Goal: Information Seeking & Learning: Learn about a topic

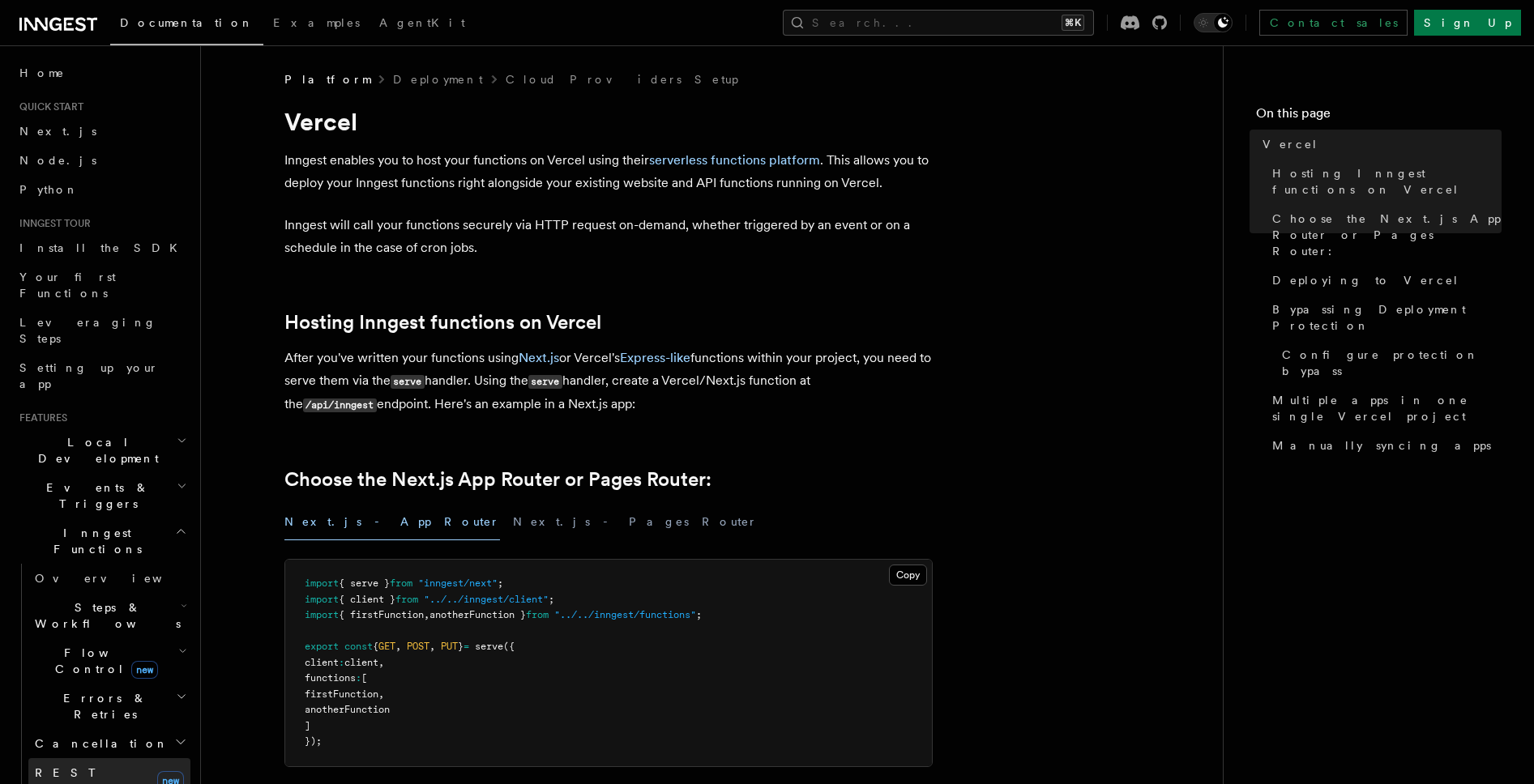
click at [113, 758] on link "REST Endpoints new" at bounding box center [109, 780] width 162 height 45
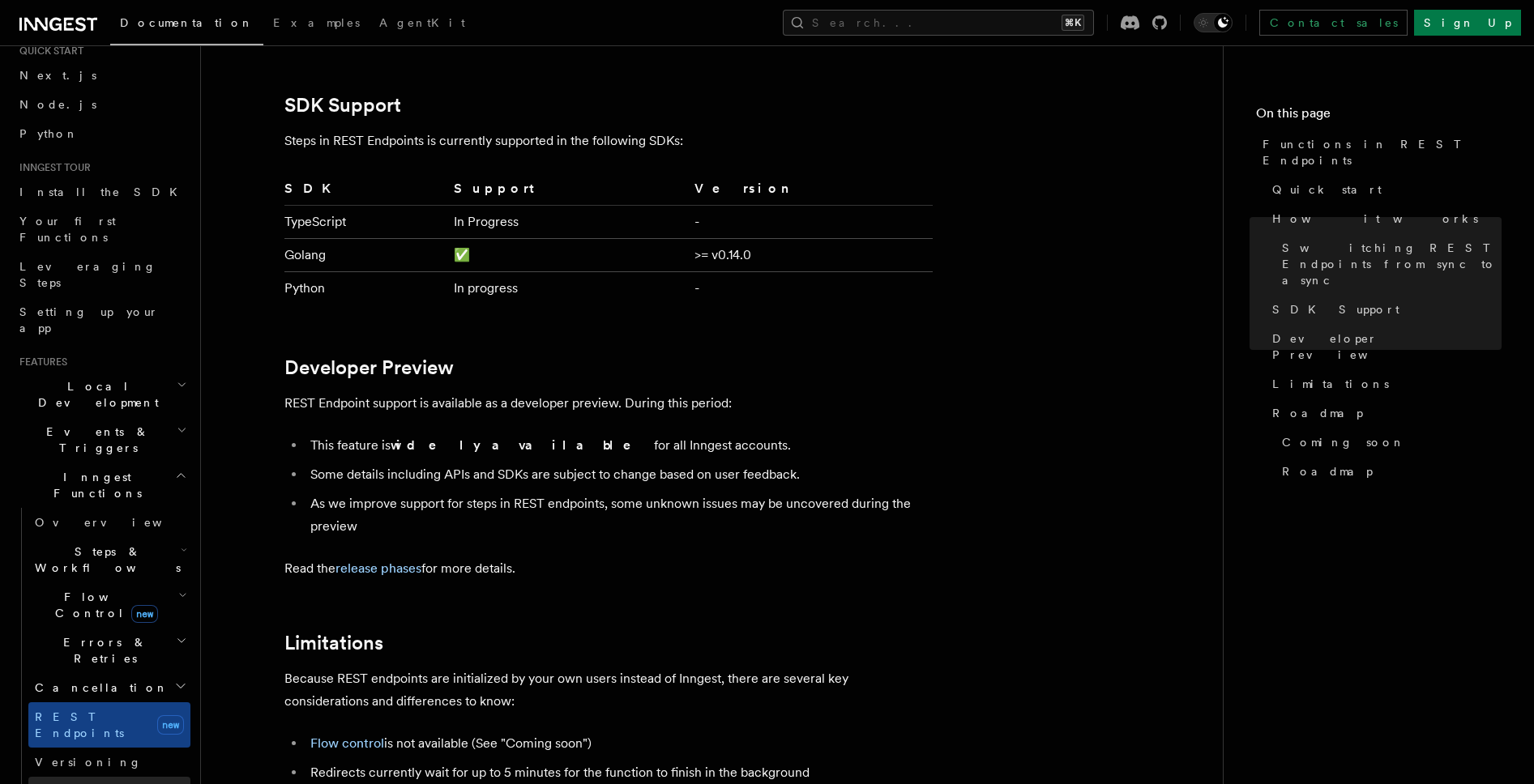
scroll to position [64, 0]
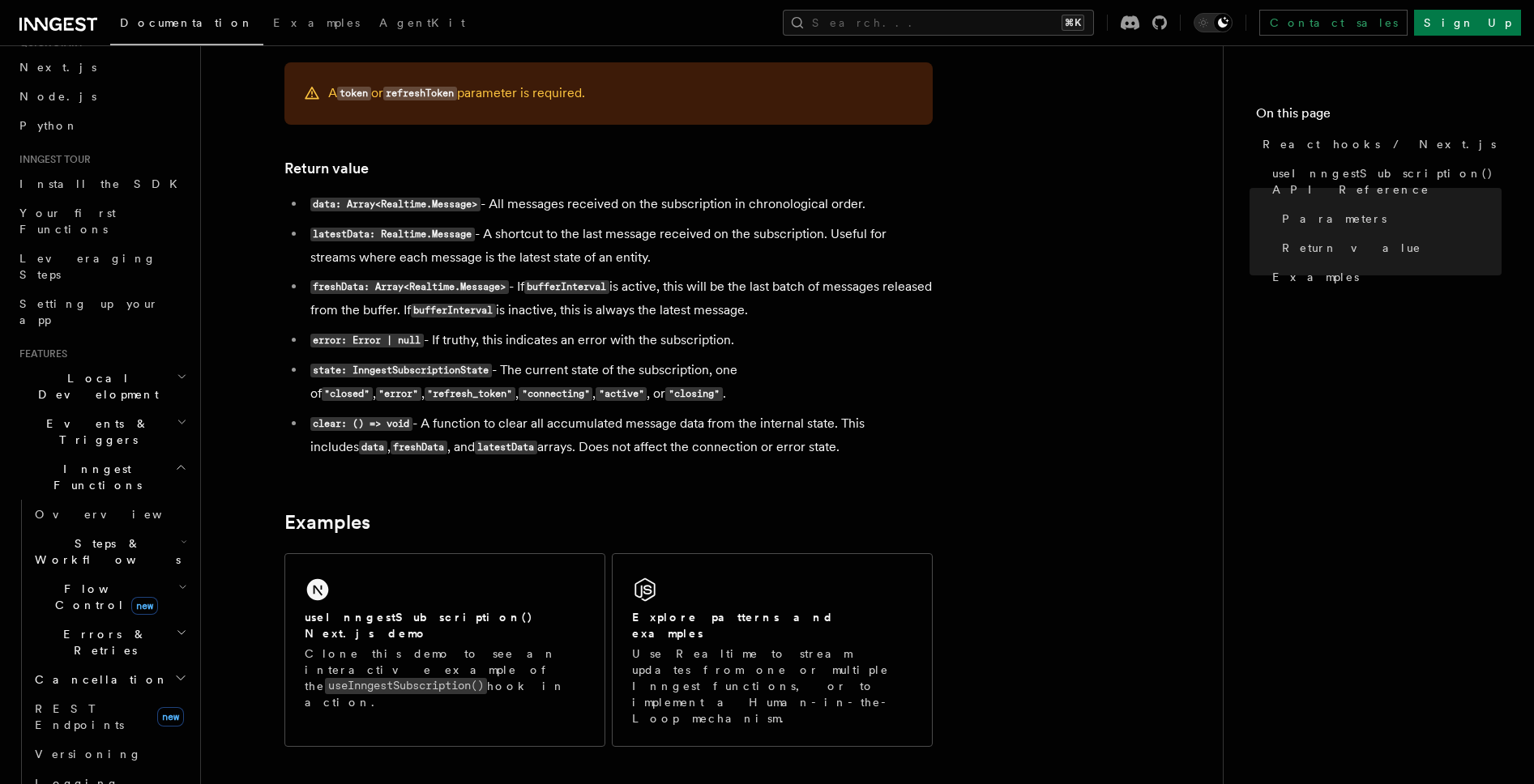
scroll to position [1278, 0]
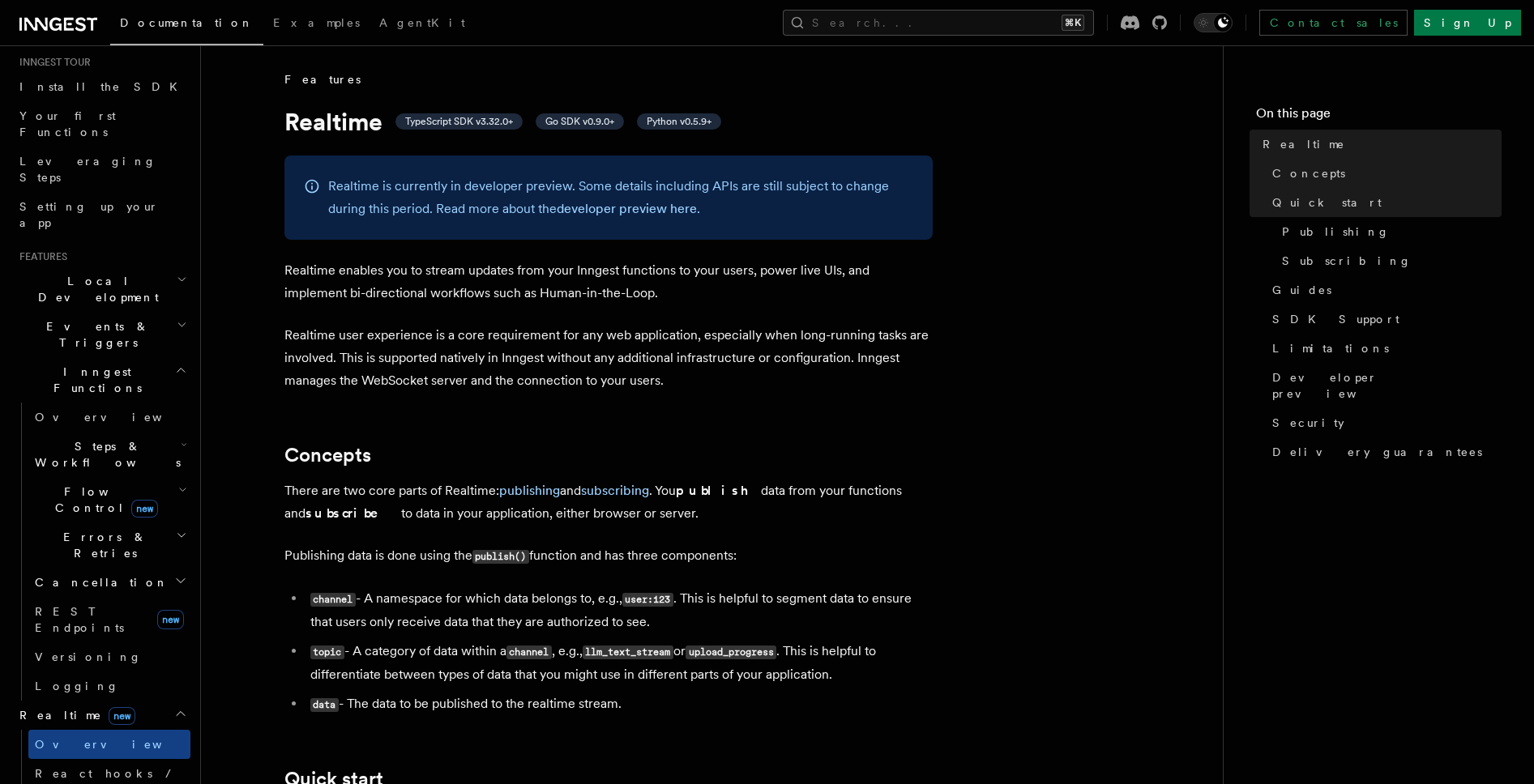
scroll to position [172, 0]
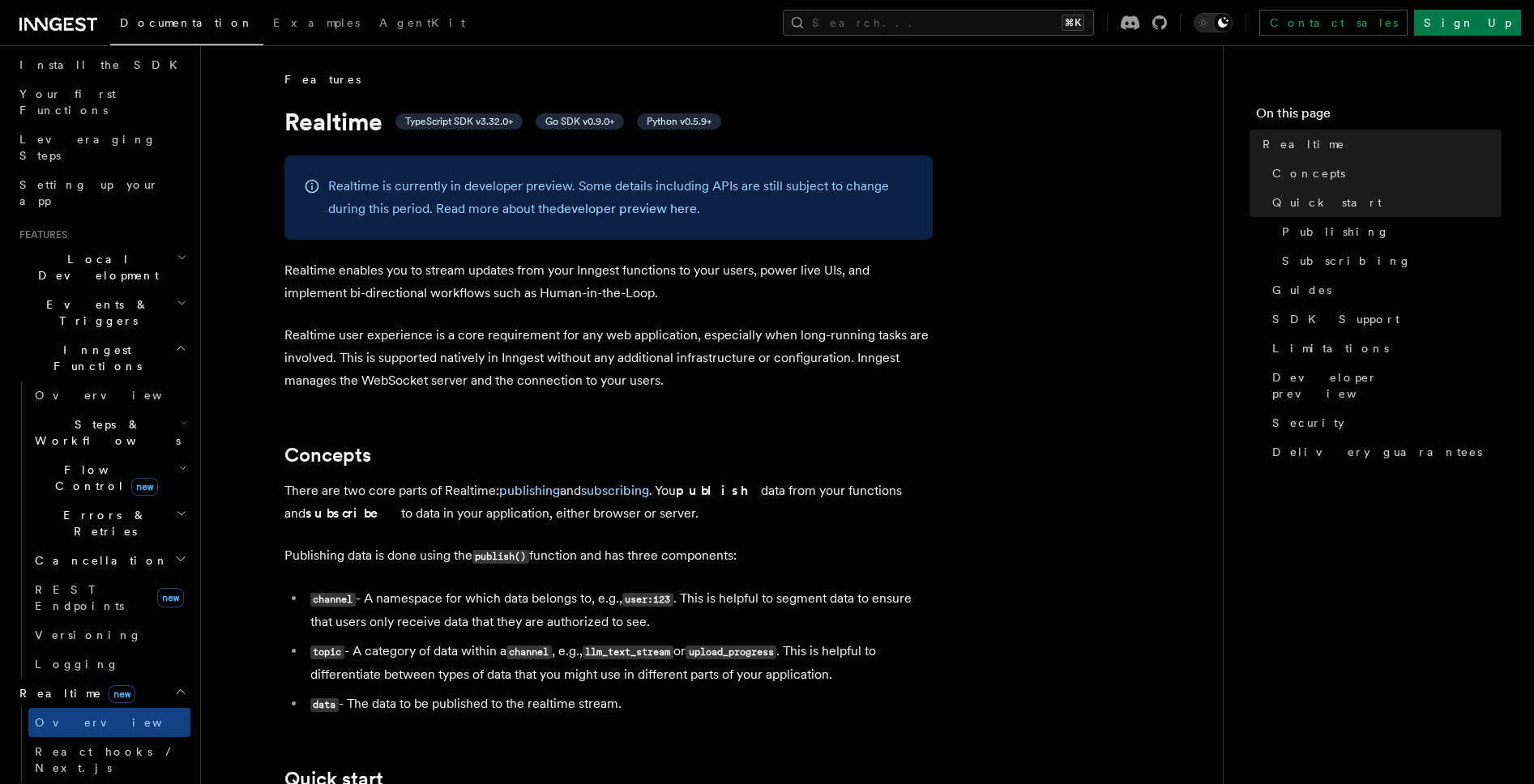
scroll to position [182, 0]
click at [71, 381] on link "Overview" at bounding box center [109, 396] width 162 height 29
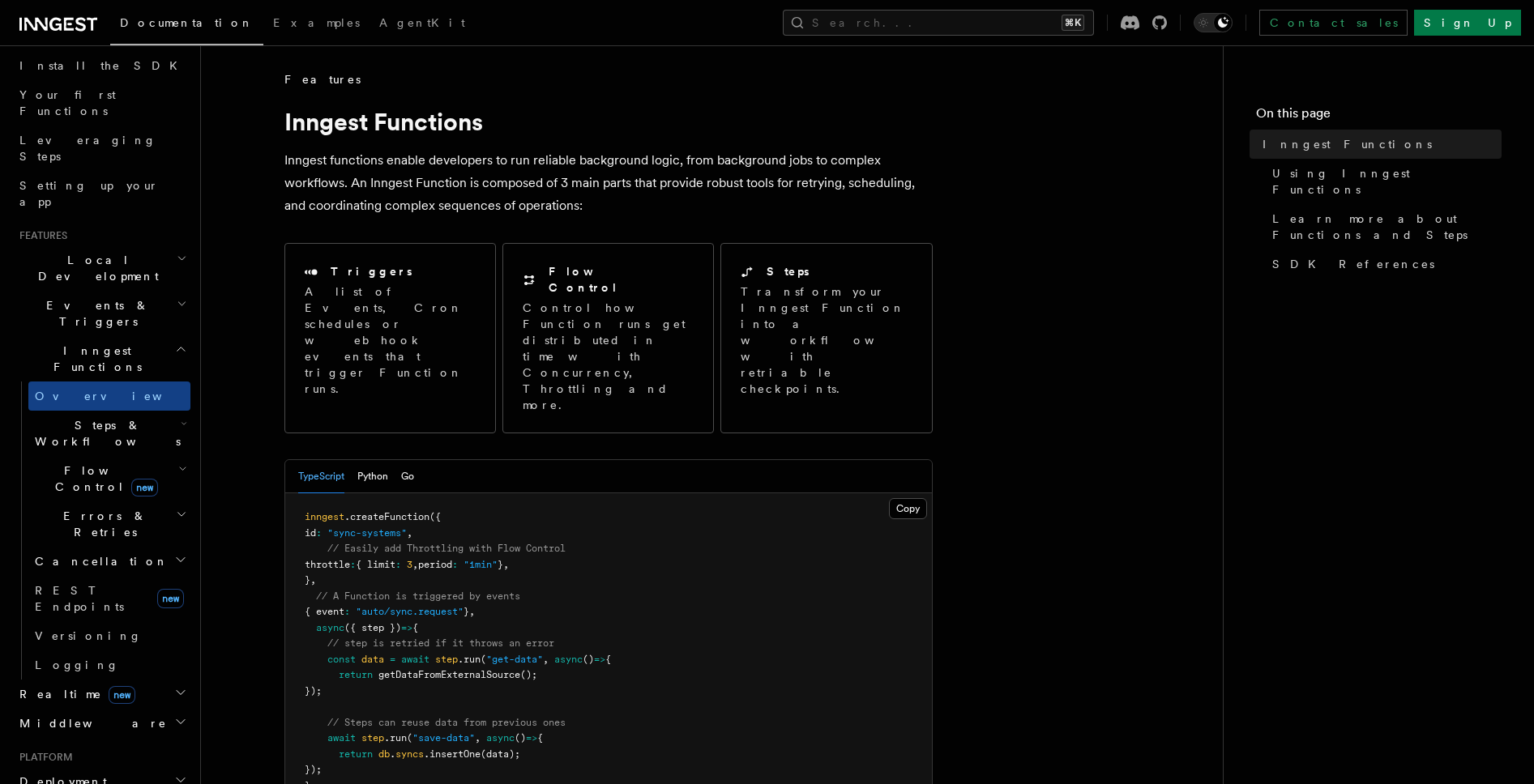
click at [74, 417] on span "Steps & Workflows" at bounding box center [104, 433] width 152 height 33
click at [79, 463] on span "Flow Control new" at bounding box center [103, 479] width 150 height 33
click at [79, 509] on span "Overview" at bounding box center [133, 516] width 167 height 13
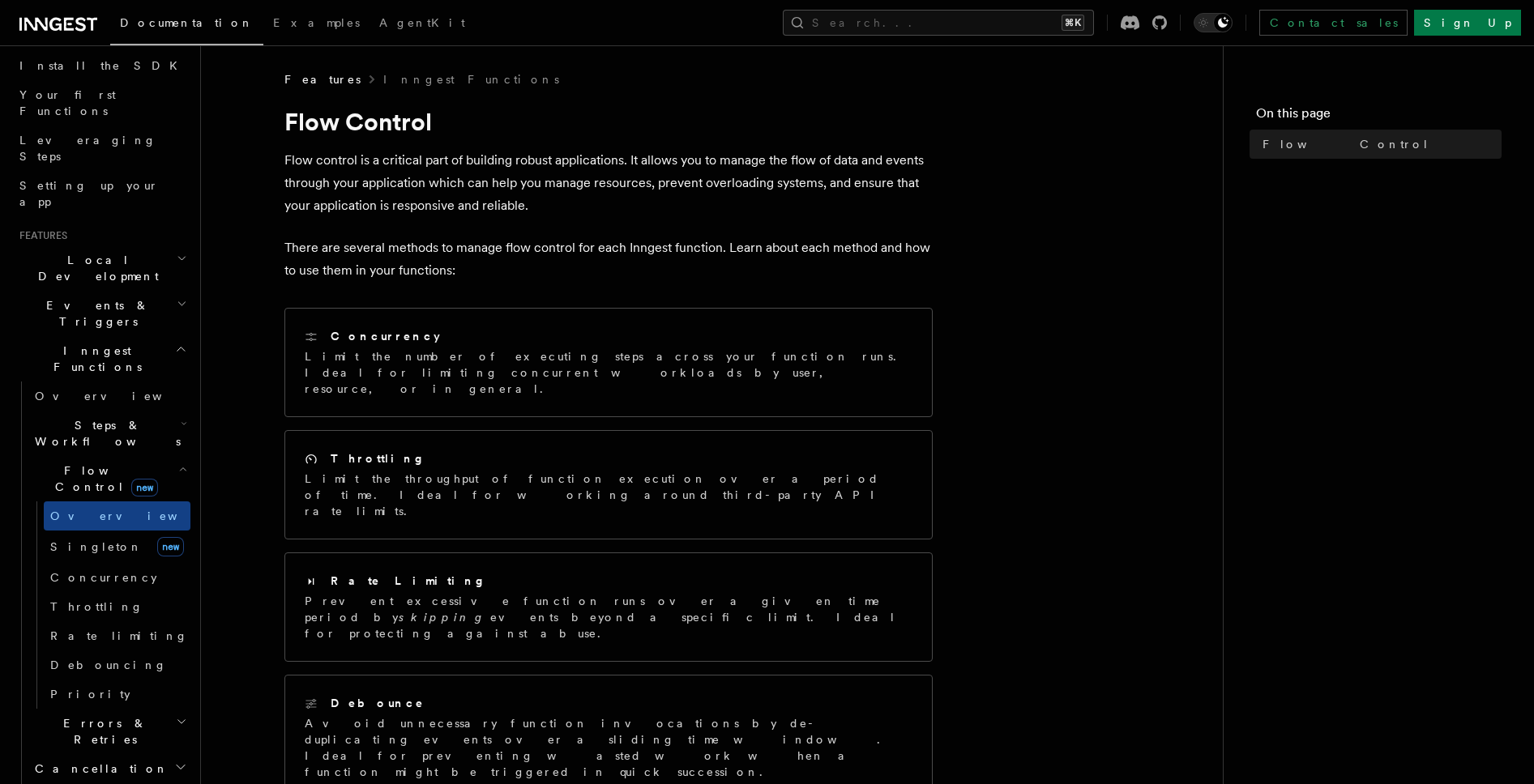
click at [79, 509] on span "Overview" at bounding box center [133, 516] width 167 height 13
click at [102, 715] on span "Errors & Retries" at bounding box center [102, 731] width 147 height 33
click at [99, 754] on h2 "Cancellation" at bounding box center [109, 768] width 162 height 29
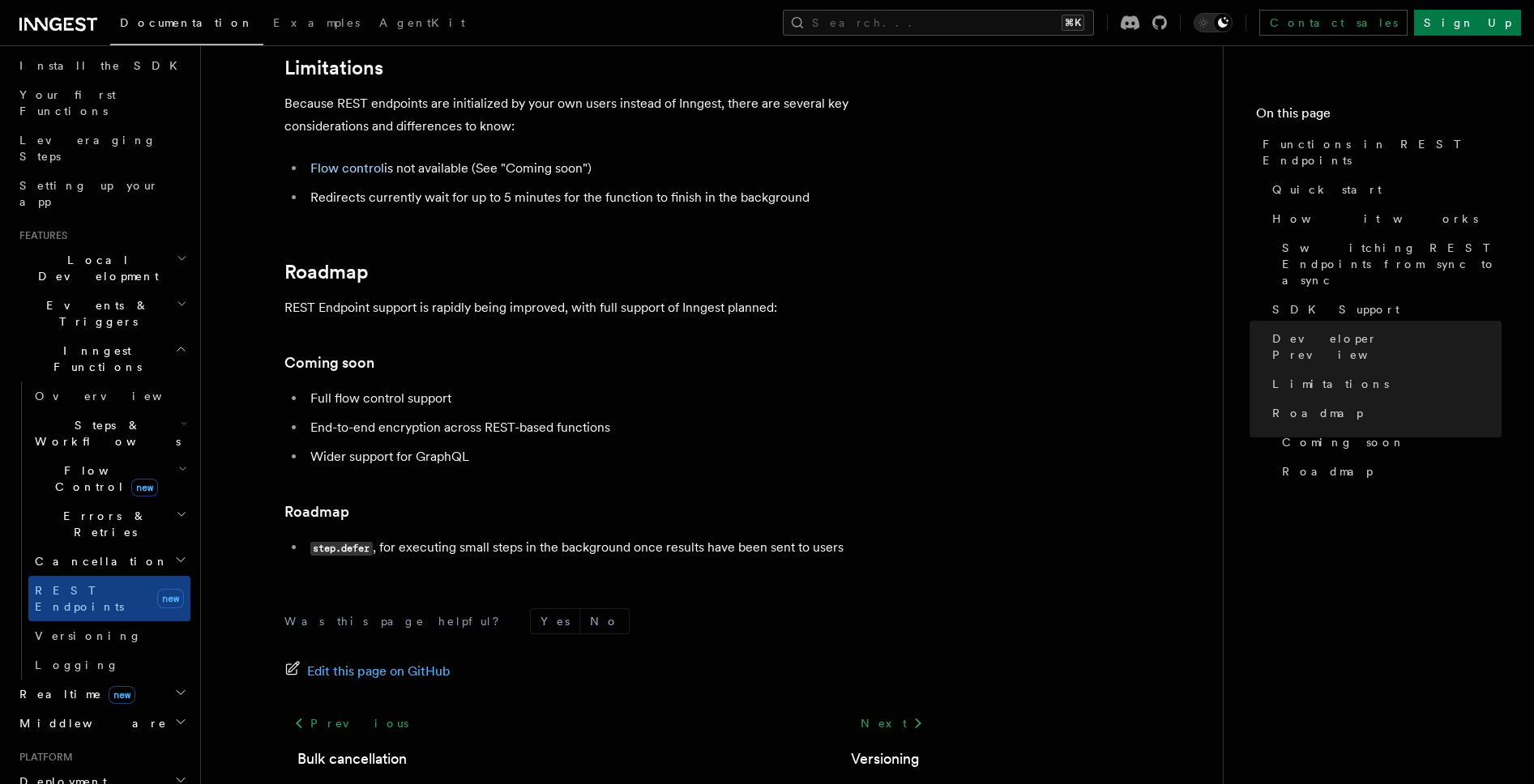
scroll to position [2954, 0]
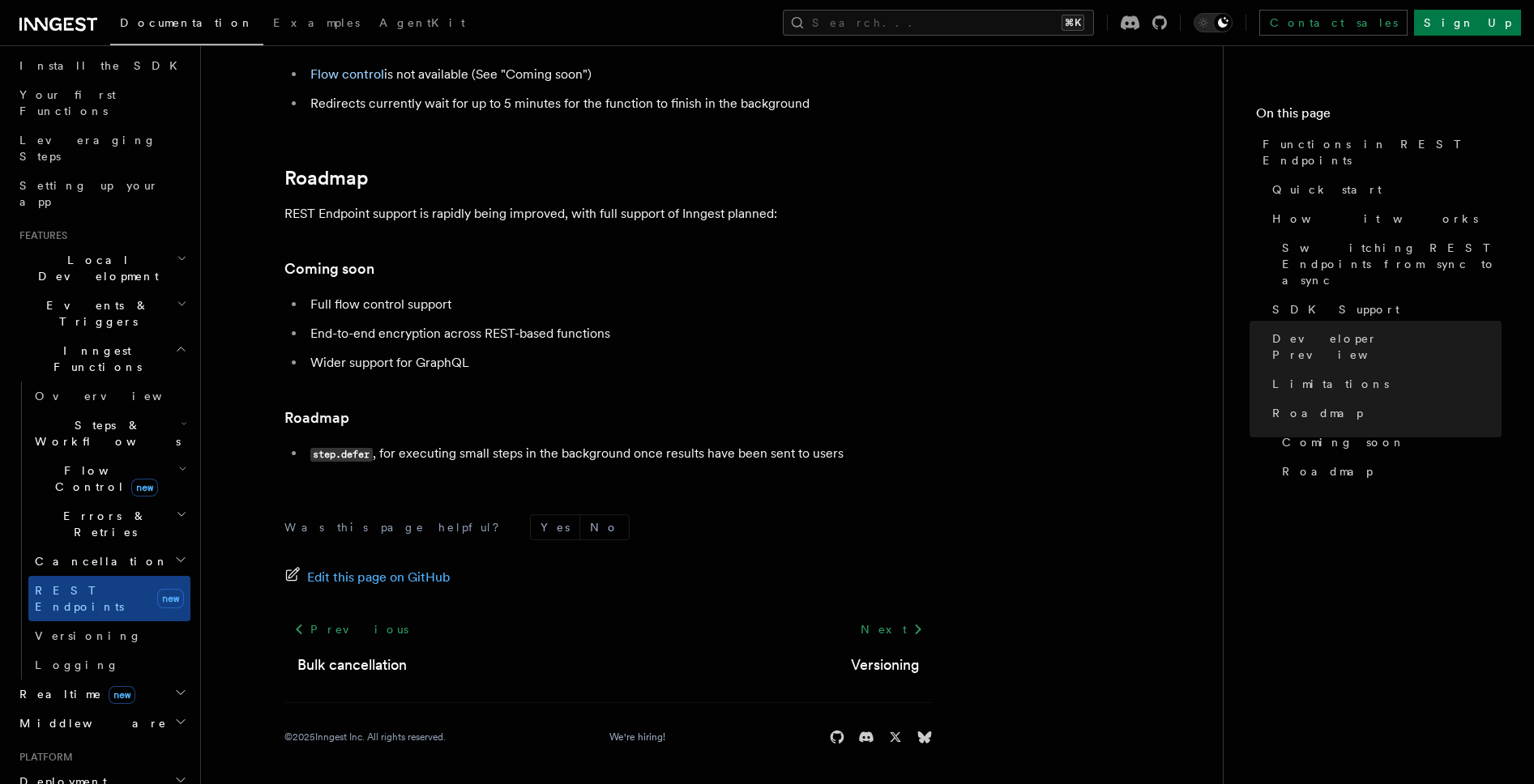
click at [41, 686] on span "Realtime new" at bounding box center [74, 694] width 123 height 16
click at [63, 717] on span "Overview" at bounding box center [117, 723] width 167 height 13
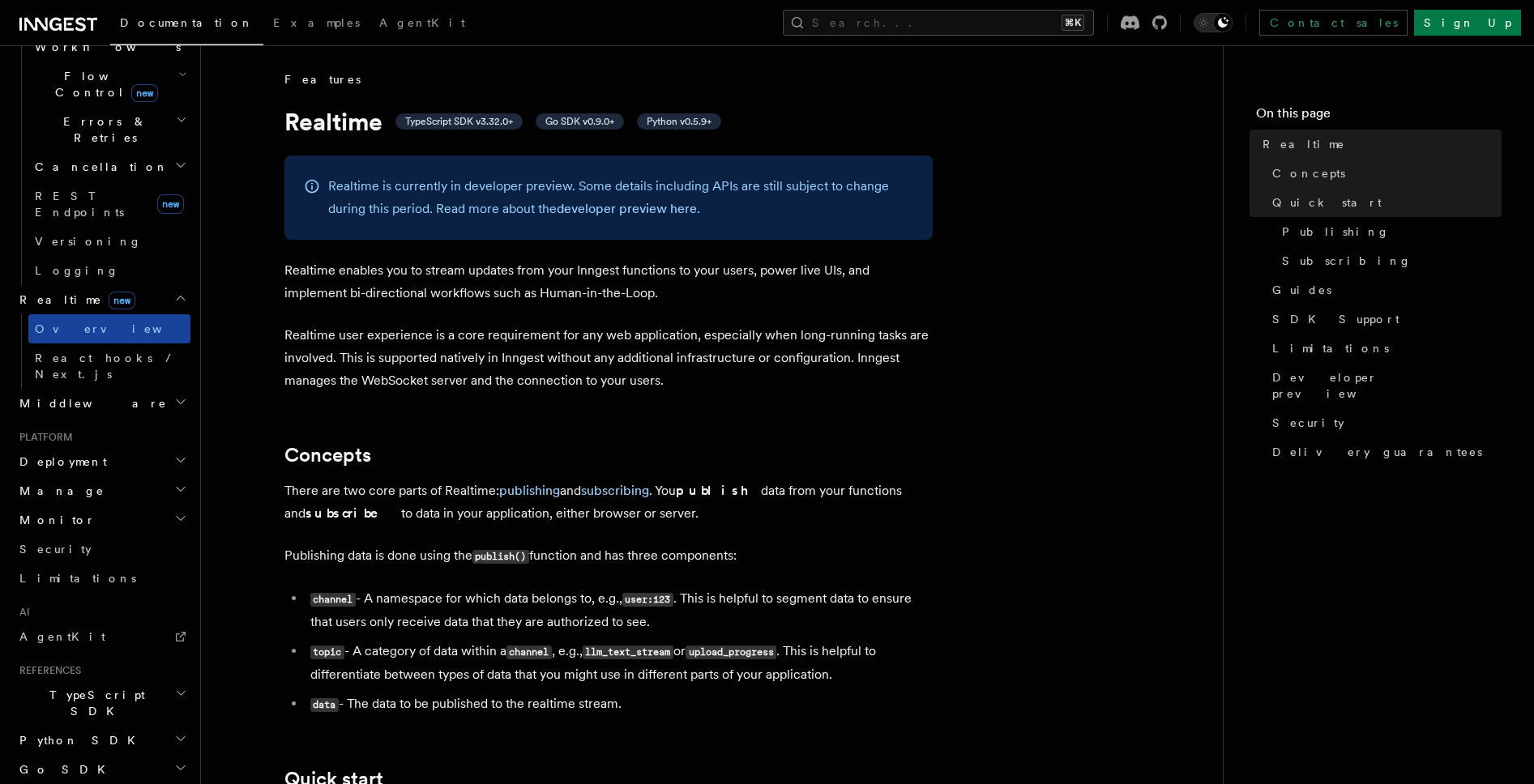
scroll to position [603, 0]
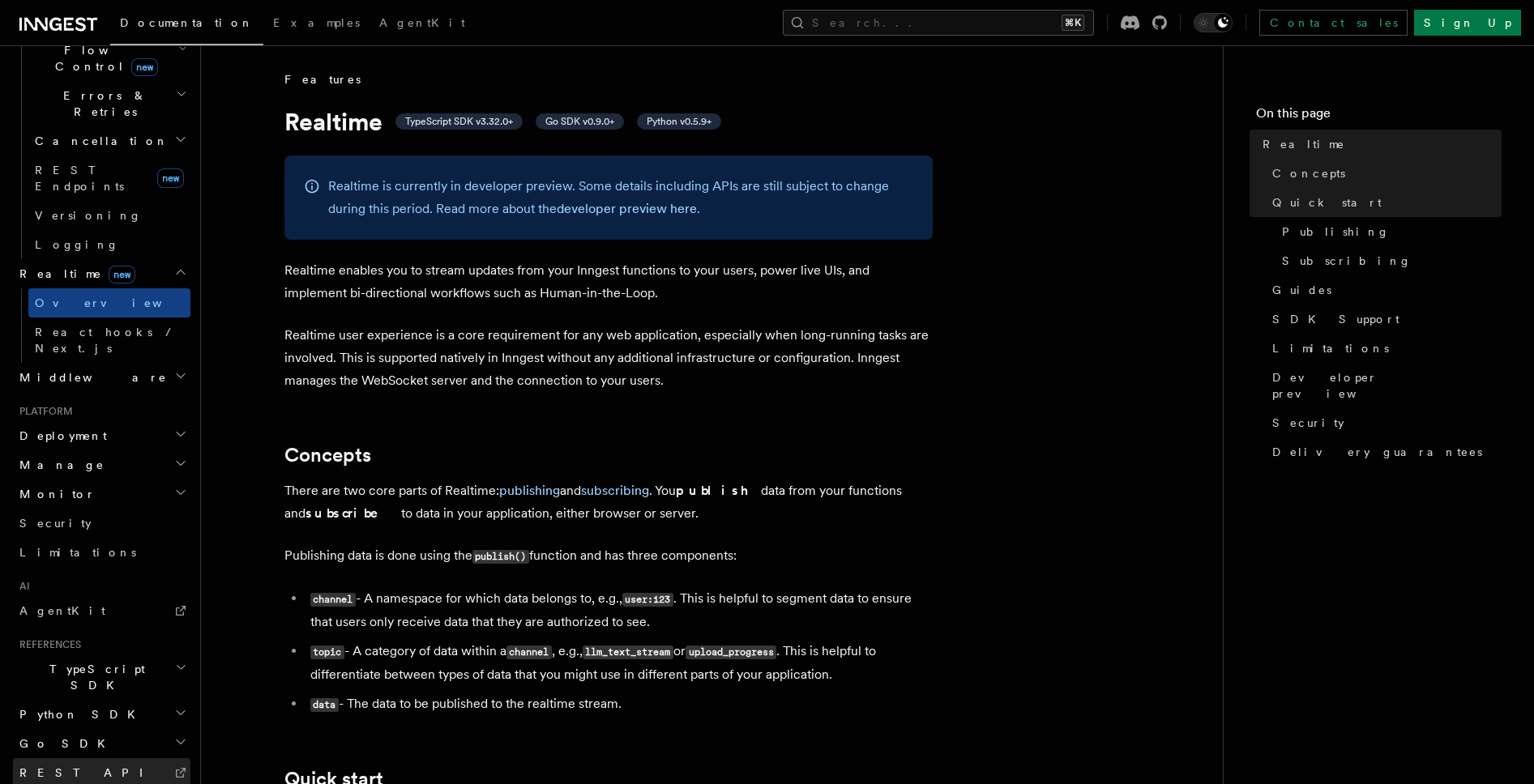
click at [94, 758] on link "REST API" at bounding box center [102, 773] width 178 height 29
